Goal: Transaction & Acquisition: Purchase product/service

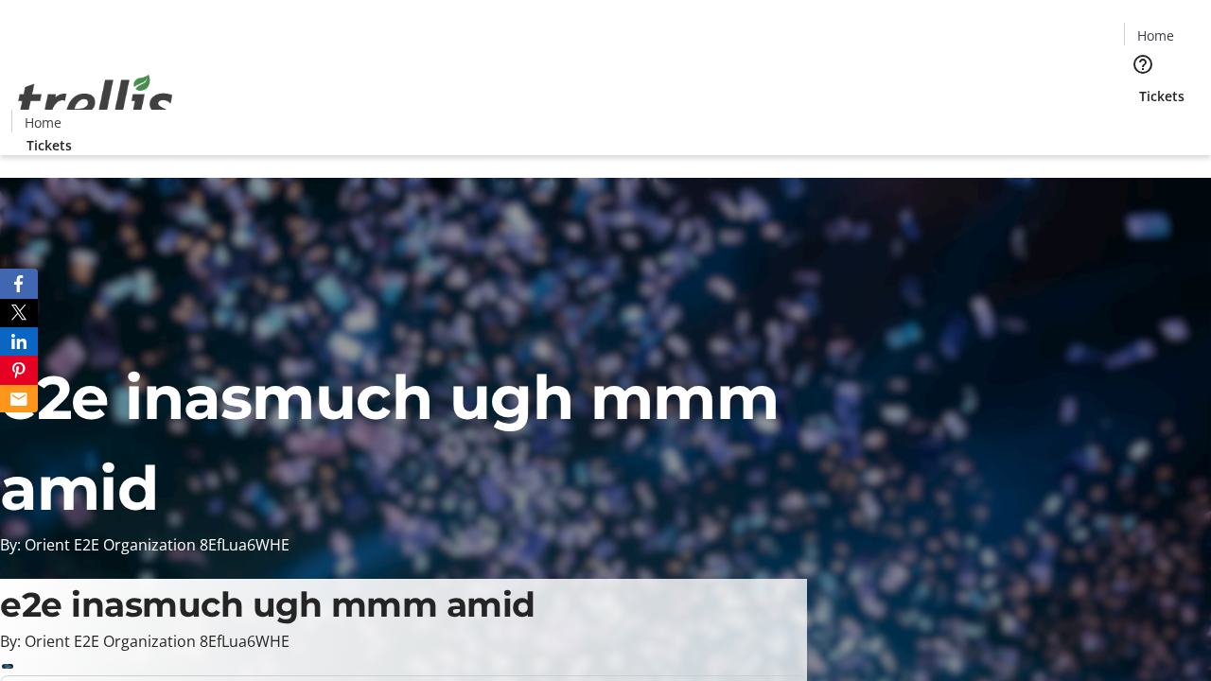
click at [1139, 86] on span "Tickets" at bounding box center [1161, 96] width 45 height 20
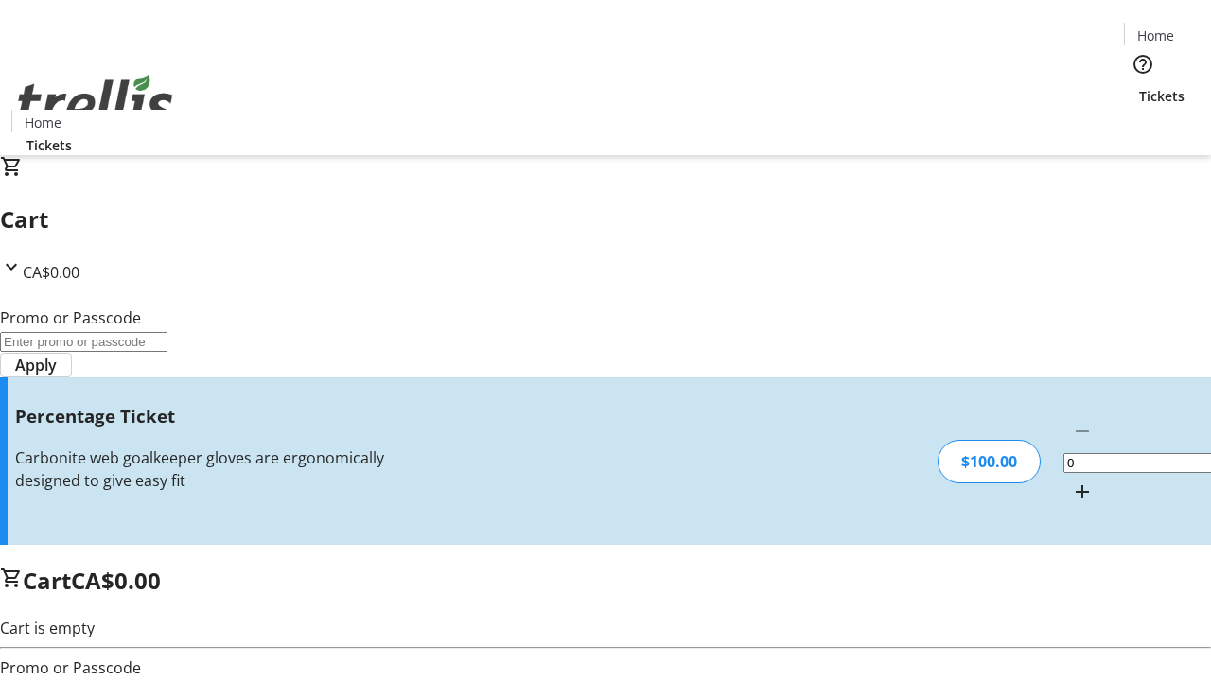
click at [1071, 481] on mat-icon "Increment by one" at bounding box center [1082, 492] width 23 height 23
type input "1"
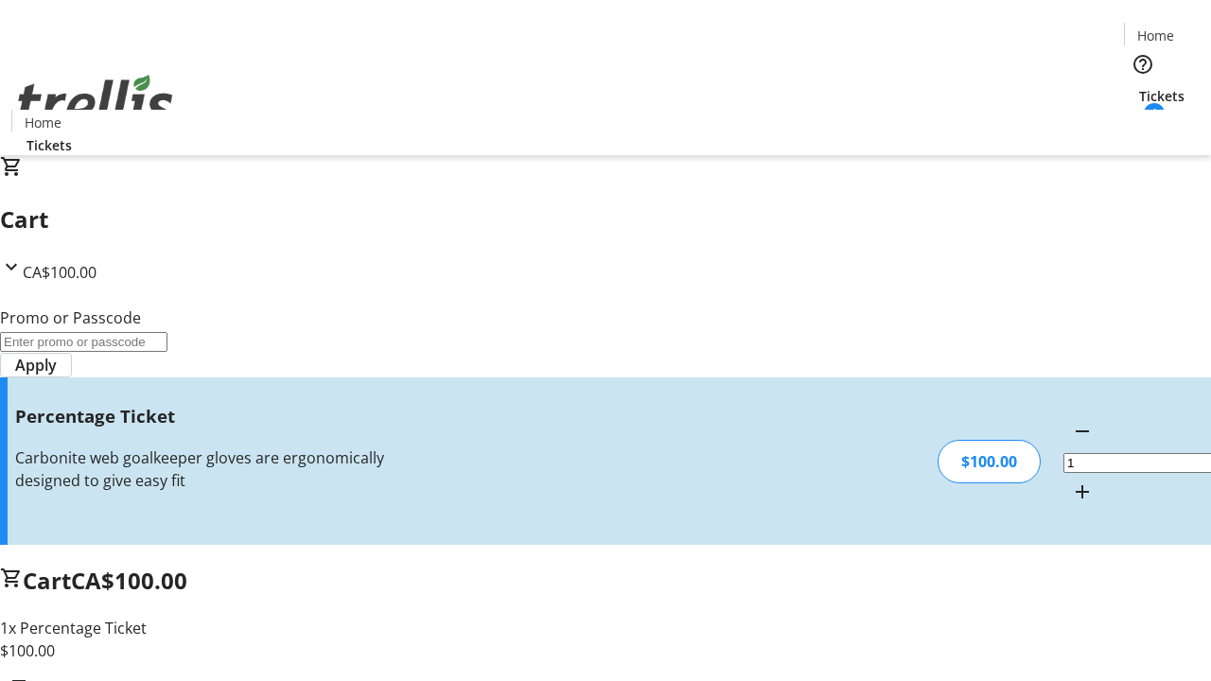
type input "BAR"
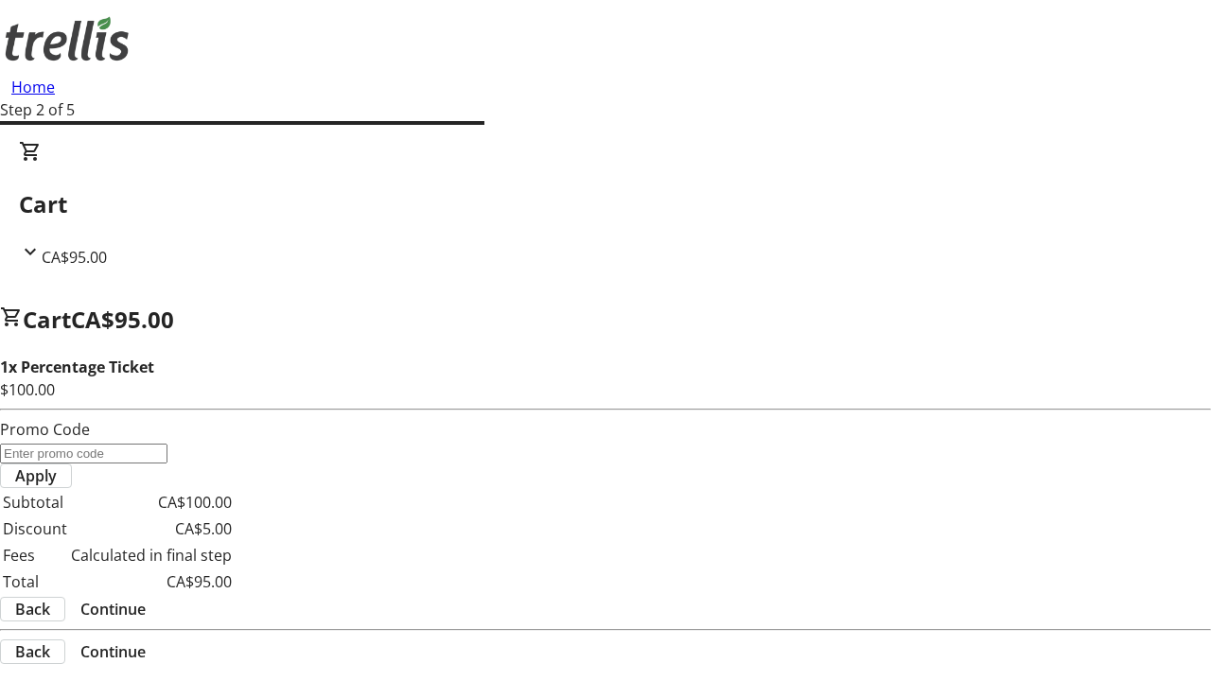
click at [146, 598] on span "Continue" at bounding box center [112, 609] width 65 height 23
